Goal: Task Accomplishment & Management: Manage account settings

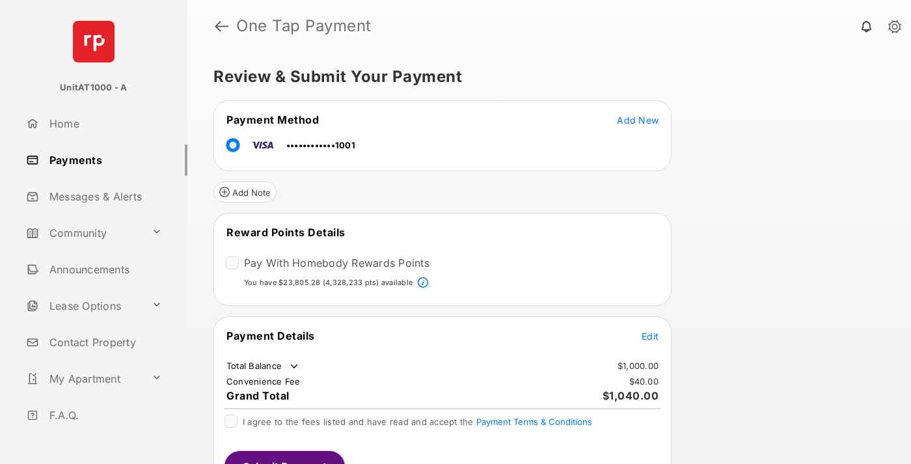
click at [650, 335] on span "Edit" at bounding box center [649, 335] width 17 height 11
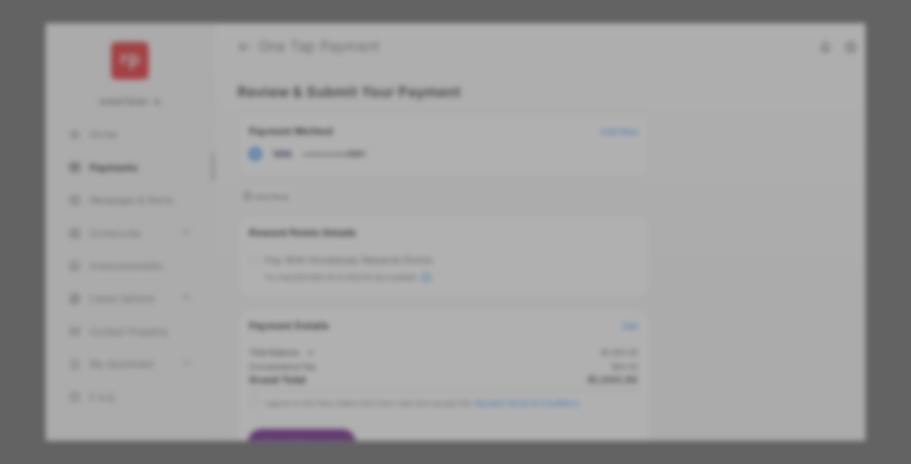
click at [431, 262] on div "Other Amount" at bounding box center [431, 261] width 211 height 22
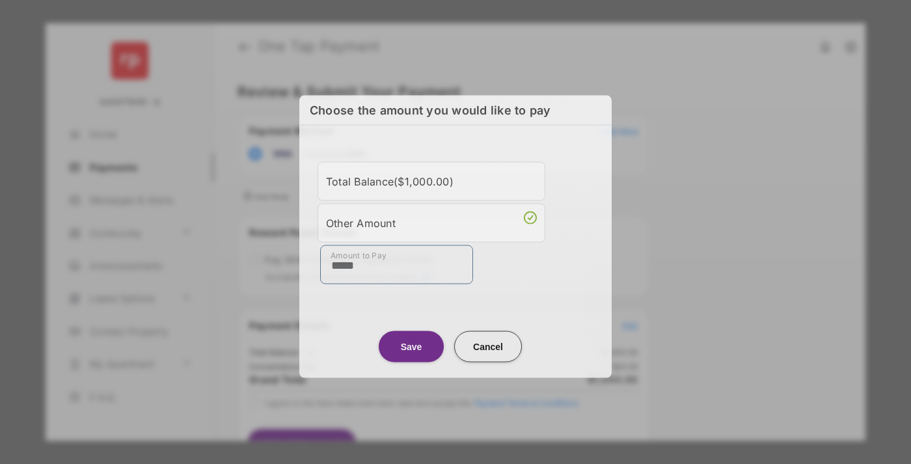
type input "*****"
click at [411, 346] on button "Save" at bounding box center [411, 345] width 65 height 31
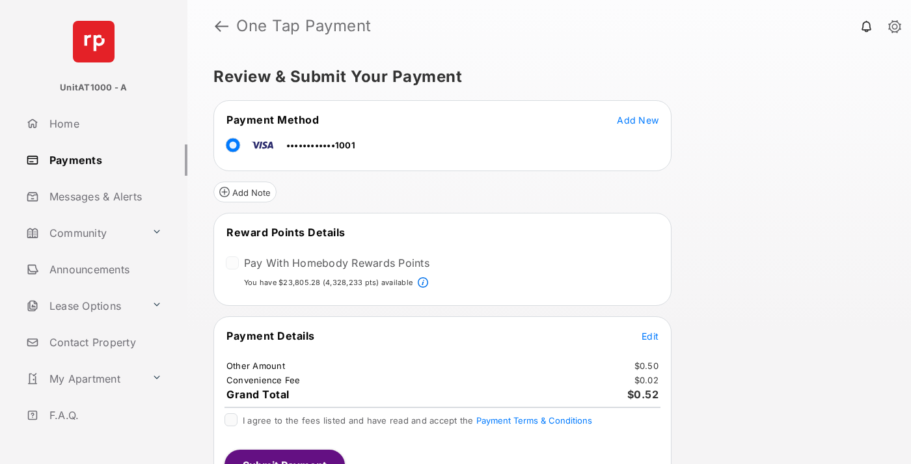
click at [650, 335] on span "Edit" at bounding box center [649, 335] width 17 height 11
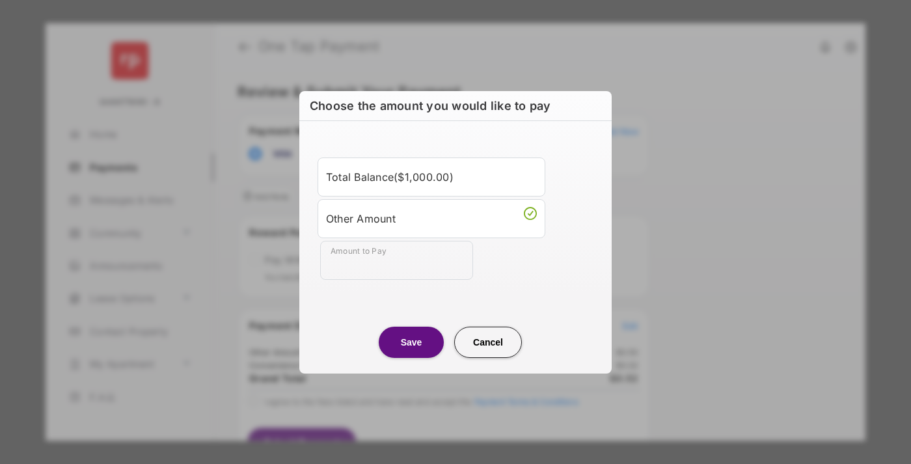
type input "*****"
click at [411, 342] on button "Save" at bounding box center [411, 342] width 65 height 31
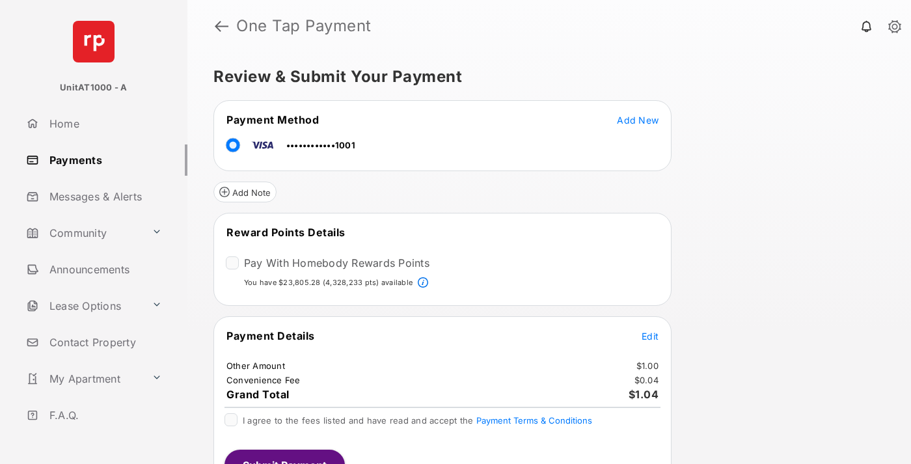
click at [650, 335] on span "Edit" at bounding box center [649, 335] width 17 height 11
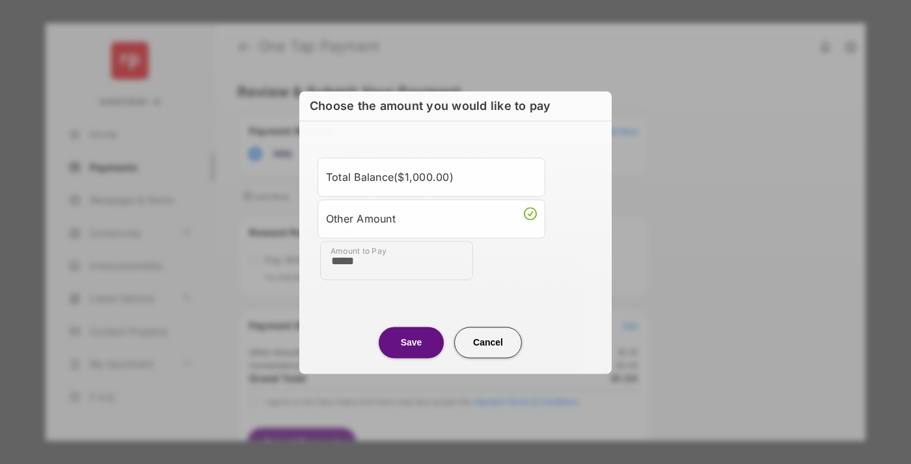
click at [411, 342] on button "Save" at bounding box center [411, 342] width 65 height 31
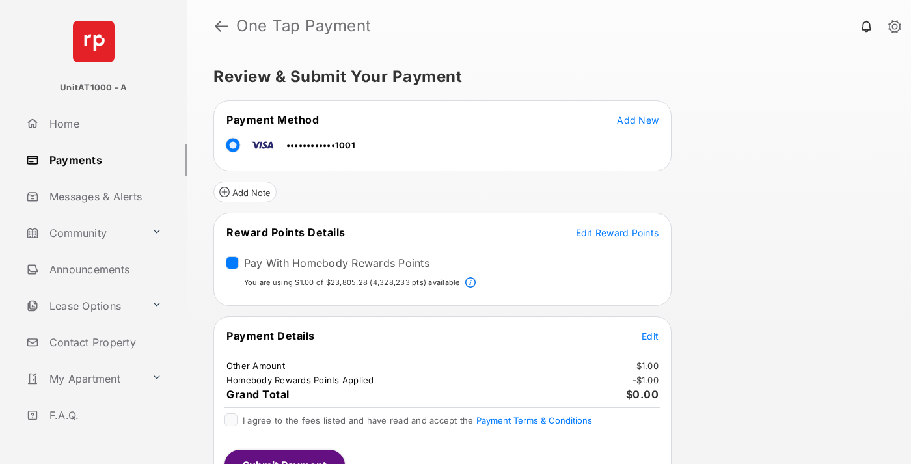
click at [617, 232] on span "Edit Reward Points" at bounding box center [617, 232] width 83 height 11
click at [284, 457] on button "Submit Payment" at bounding box center [284, 465] width 120 height 31
